Goal: Task Accomplishment & Management: Manage account settings

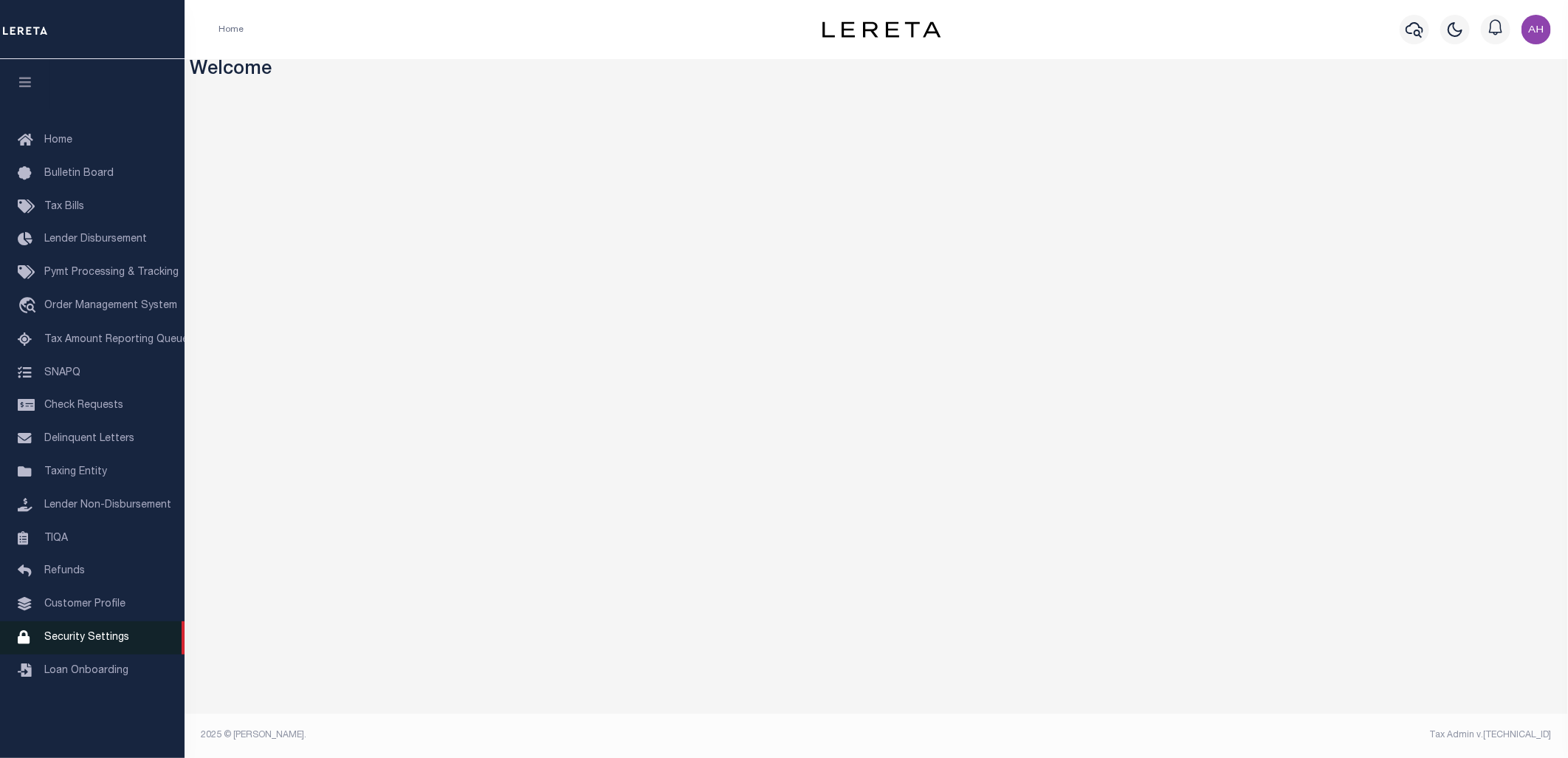
click at [81, 641] on span "Security Settings" at bounding box center [87, 637] width 85 height 10
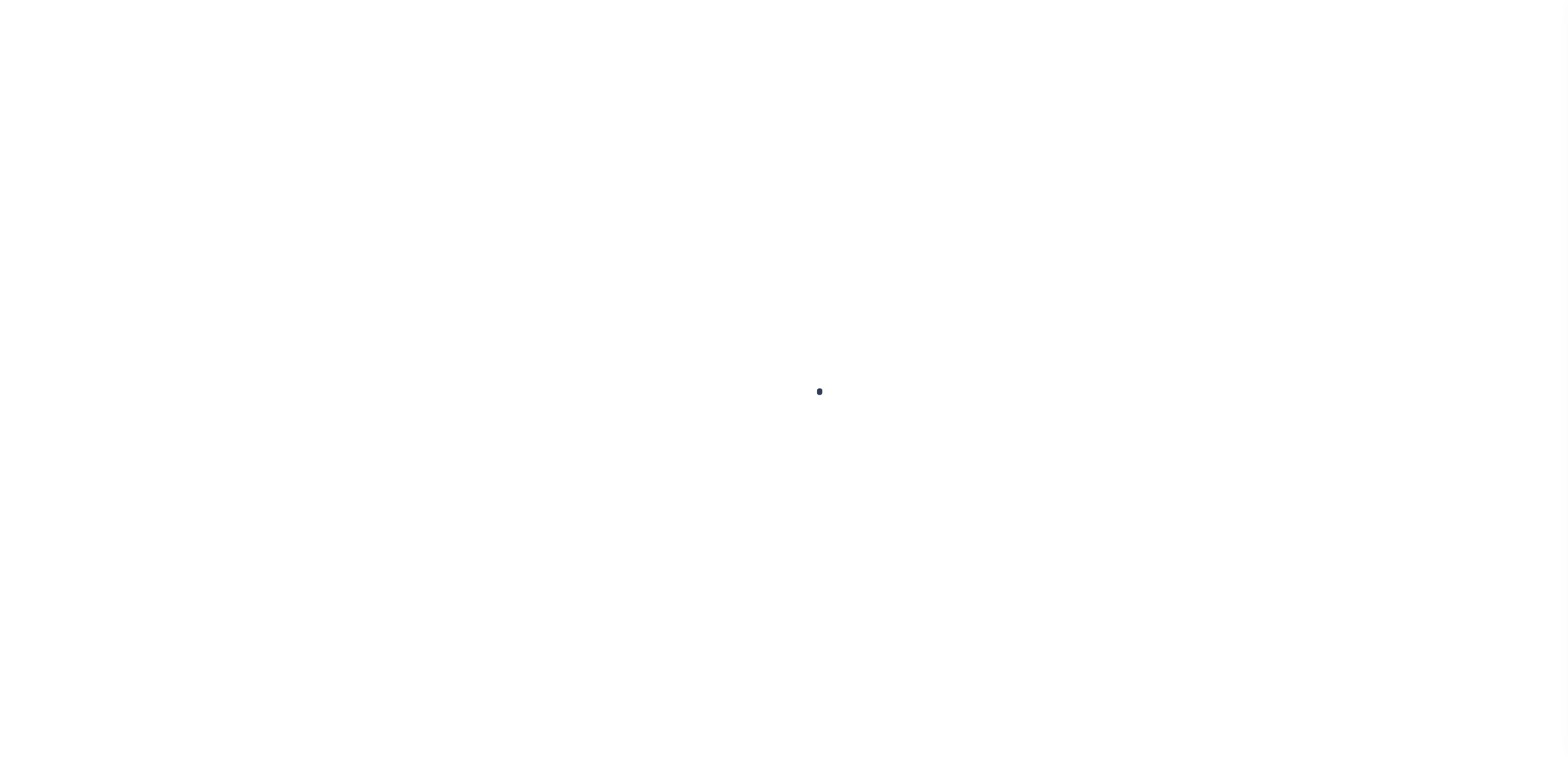
select select "100"
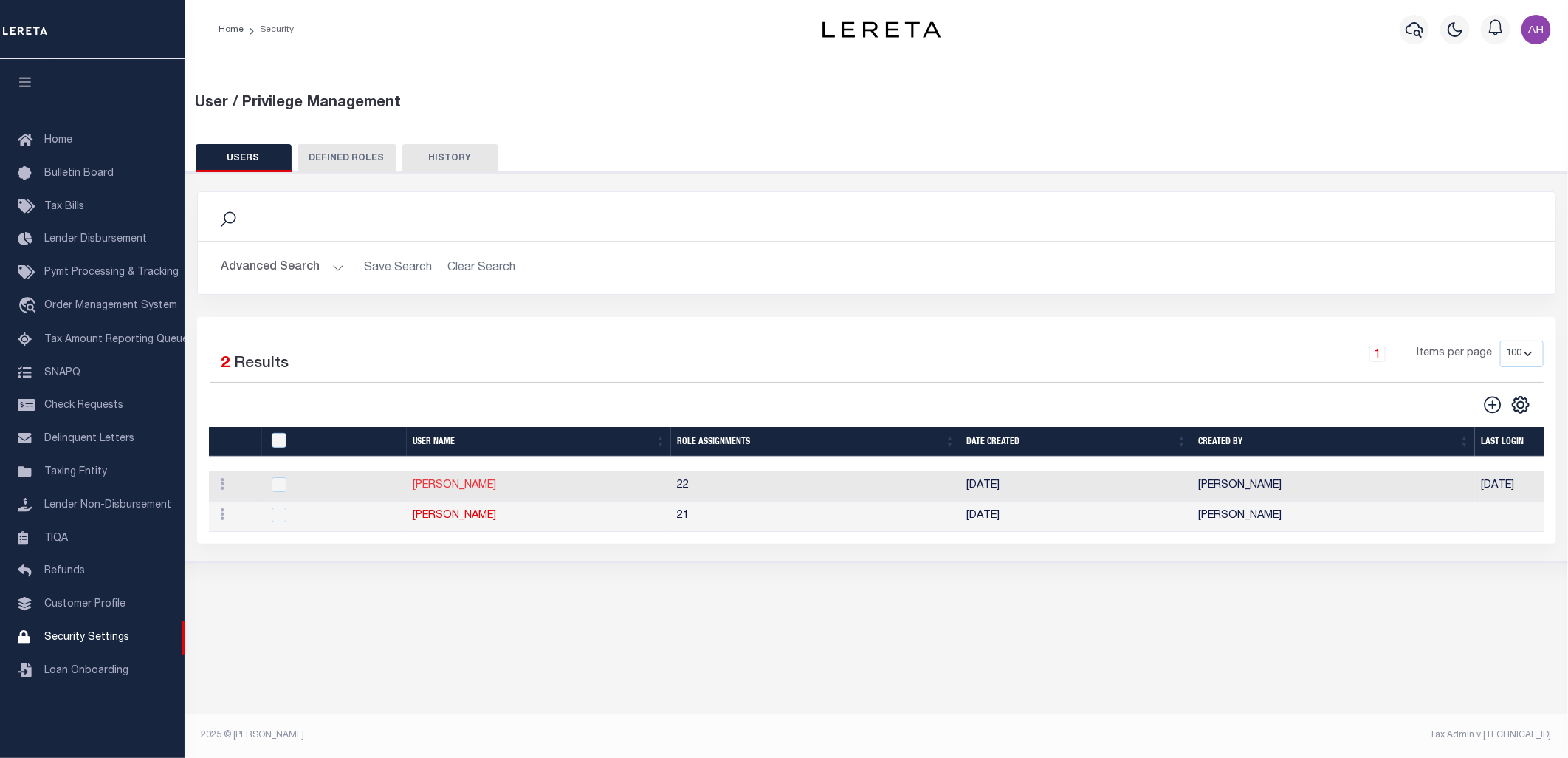
click at [471, 490] on link "[PERSON_NAME]" at bounding box center [455, 485] width 84 height 10
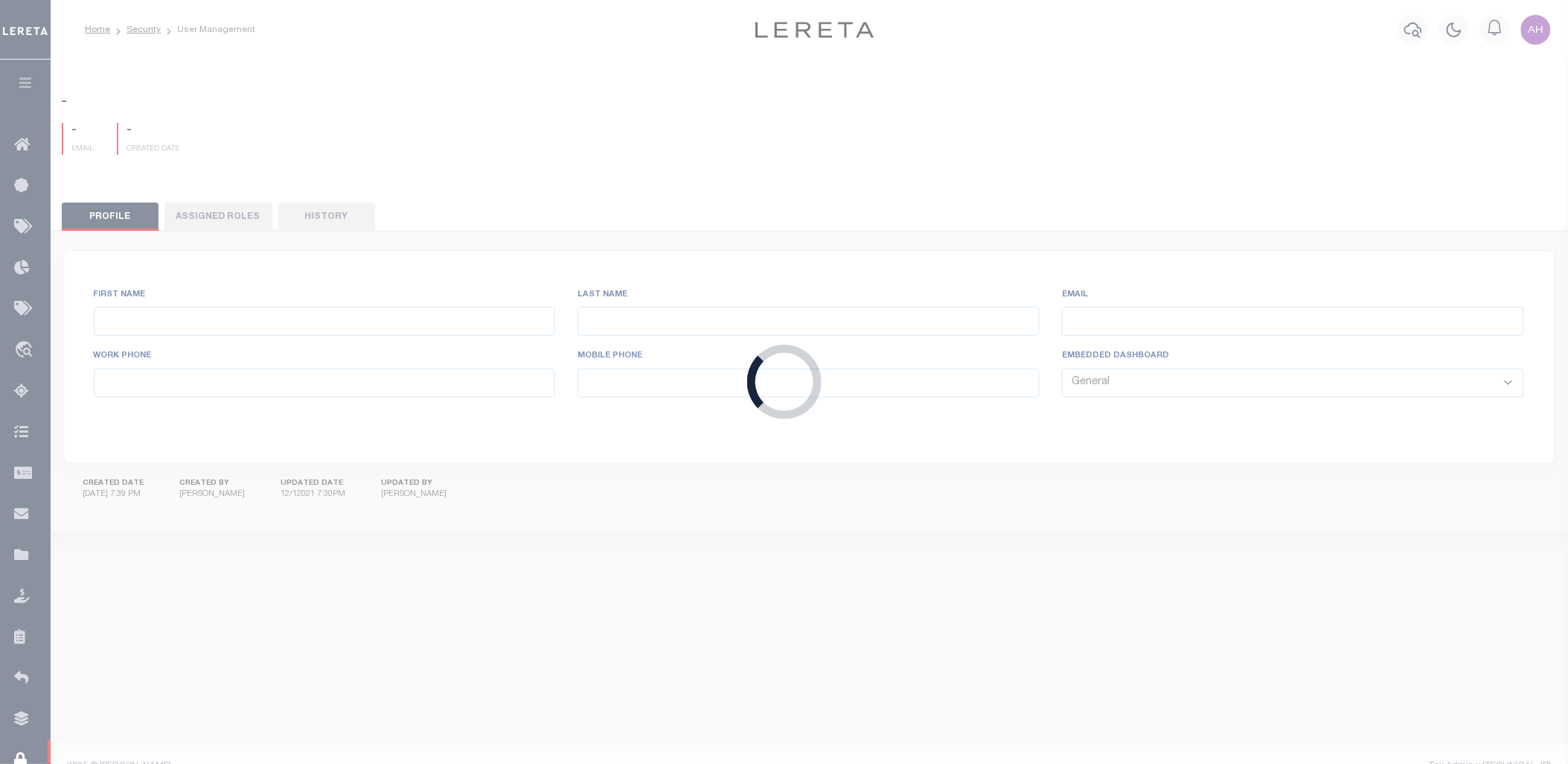
type input "[PERSON_NAME]"
type input "Darwish"
type input "[PERSON_NAME][EMAIL_ADDRESS][DOMAIN_NAME]"
select select "TPS"
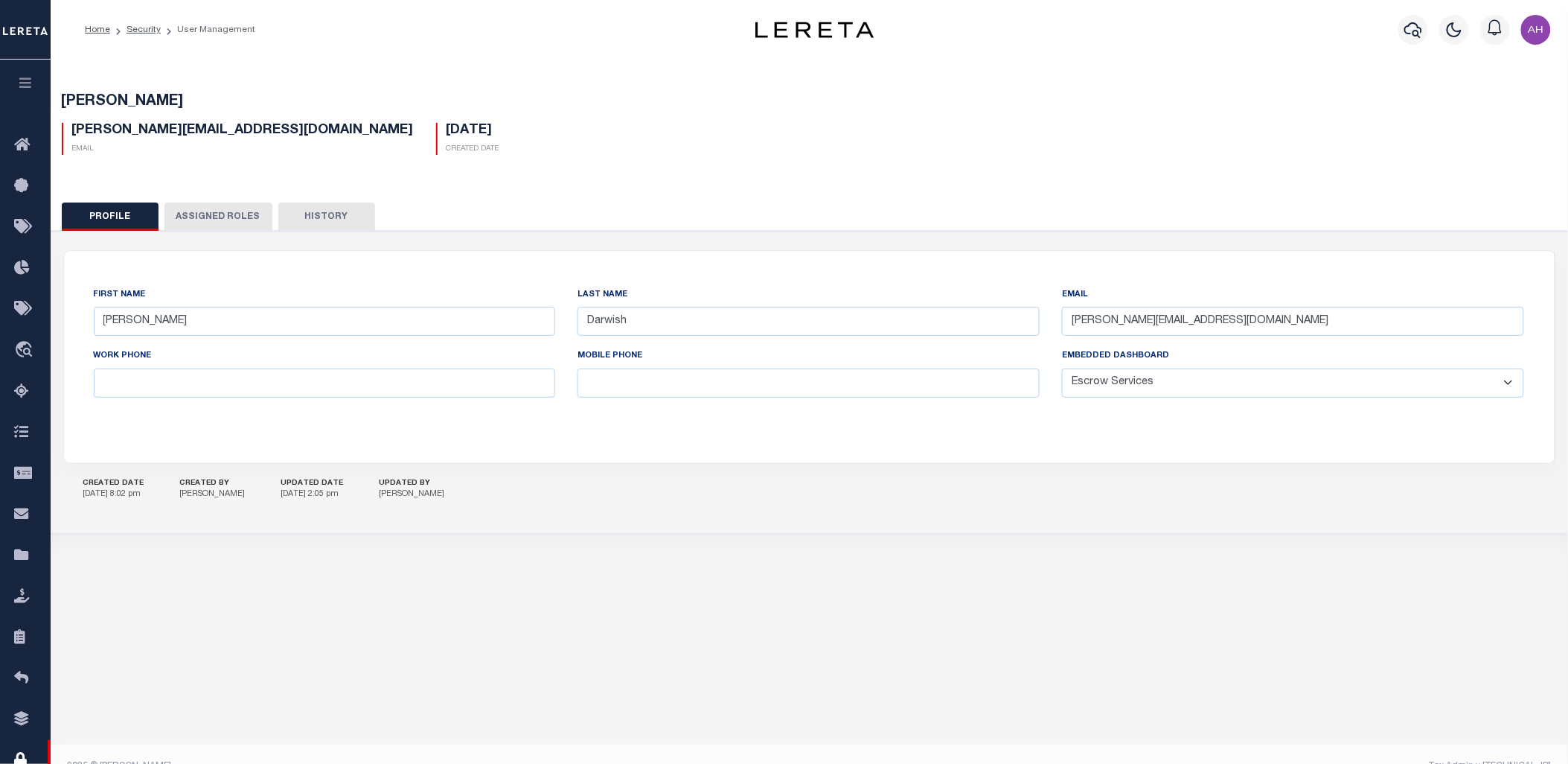
click at [213, 204] on button "Assigned Roles" at bounding box center [218, 217] width 108 height 28
